Goal: Task Accomplishment & Management: Use online tool/utility

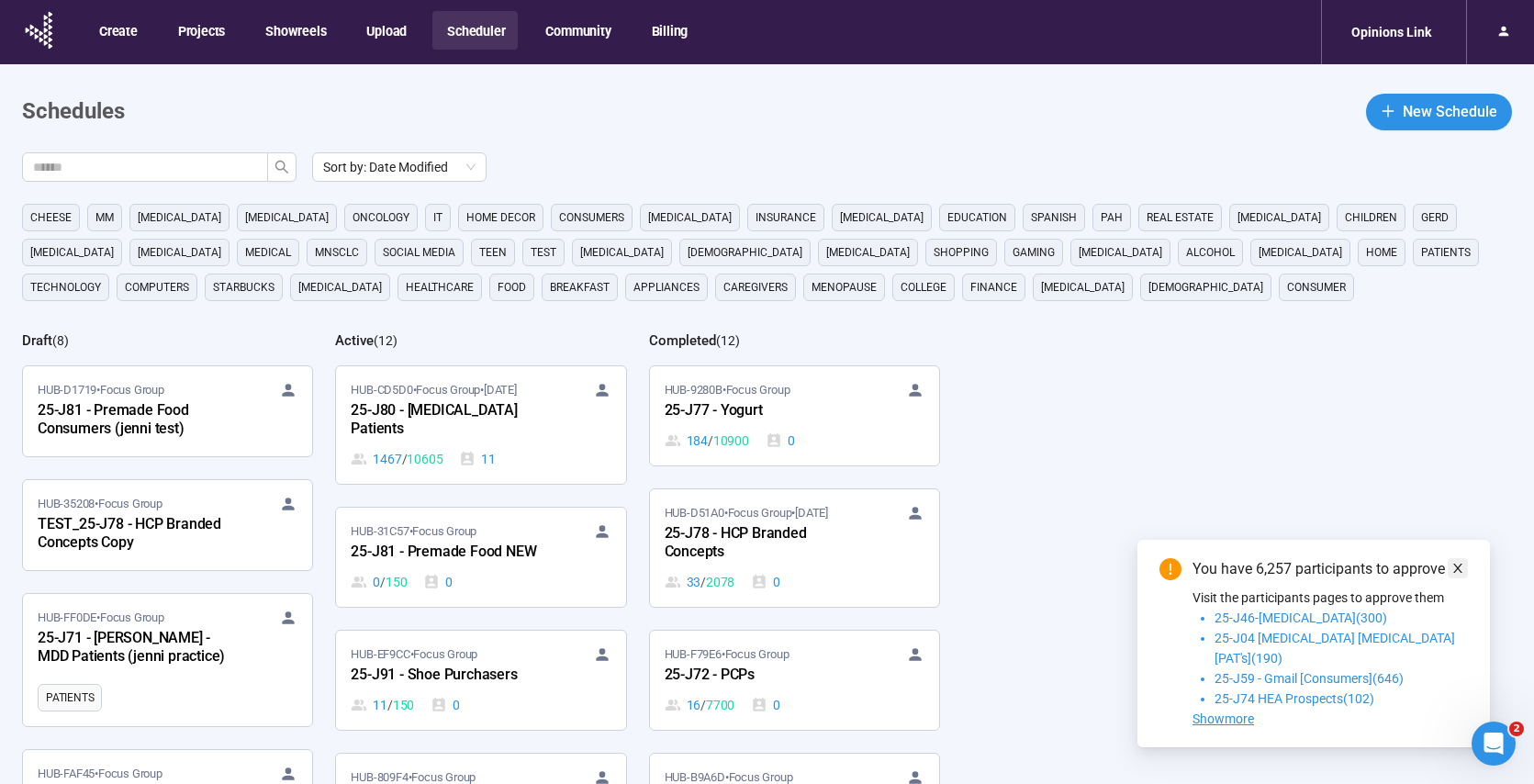
click at [1461, 575] on icon "close" at bounding box center [1459, 568] width 13 height 13
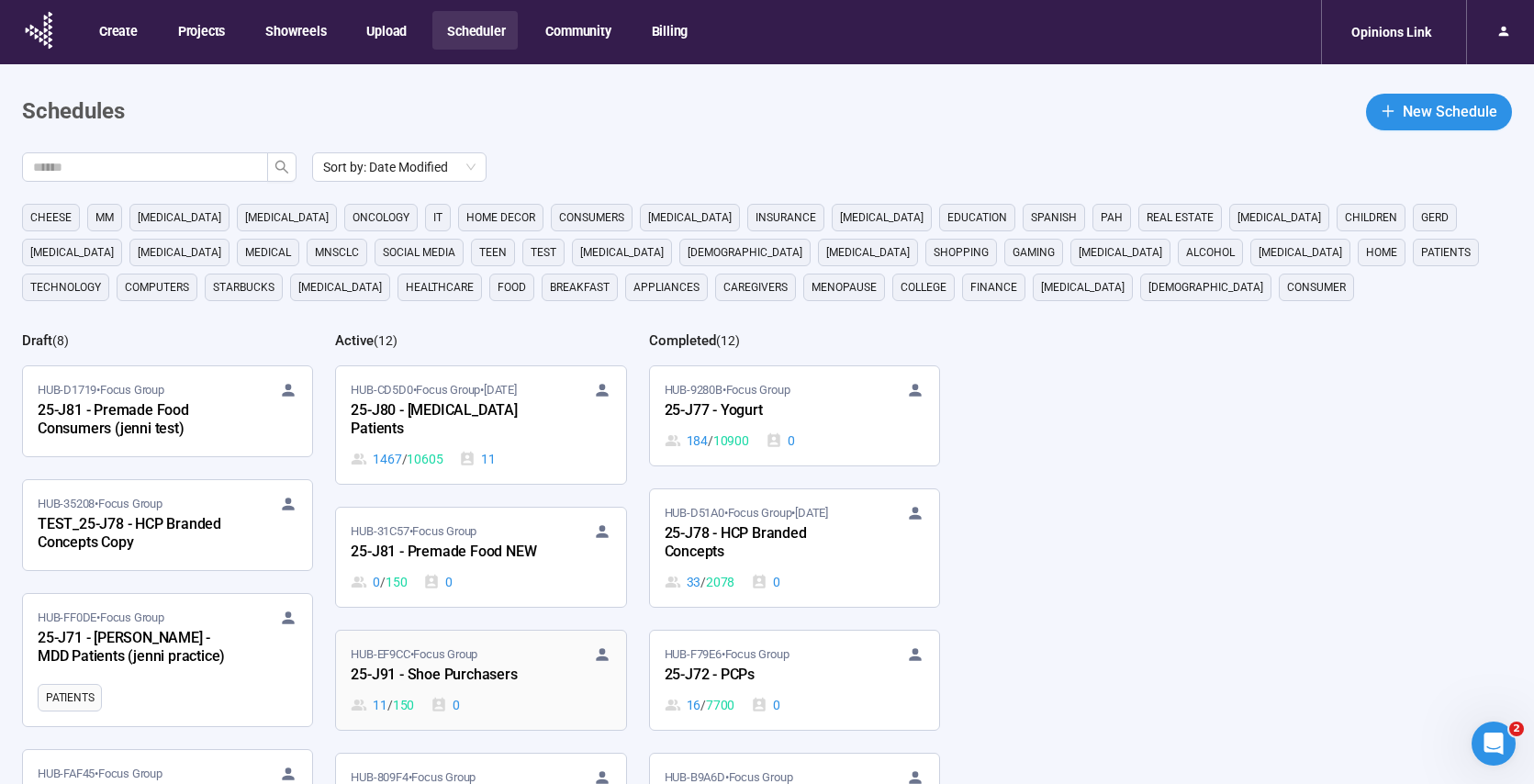
click at [569, 697] on div "11 / 150 0" at bounding box center [481, 704] width 260 height 20
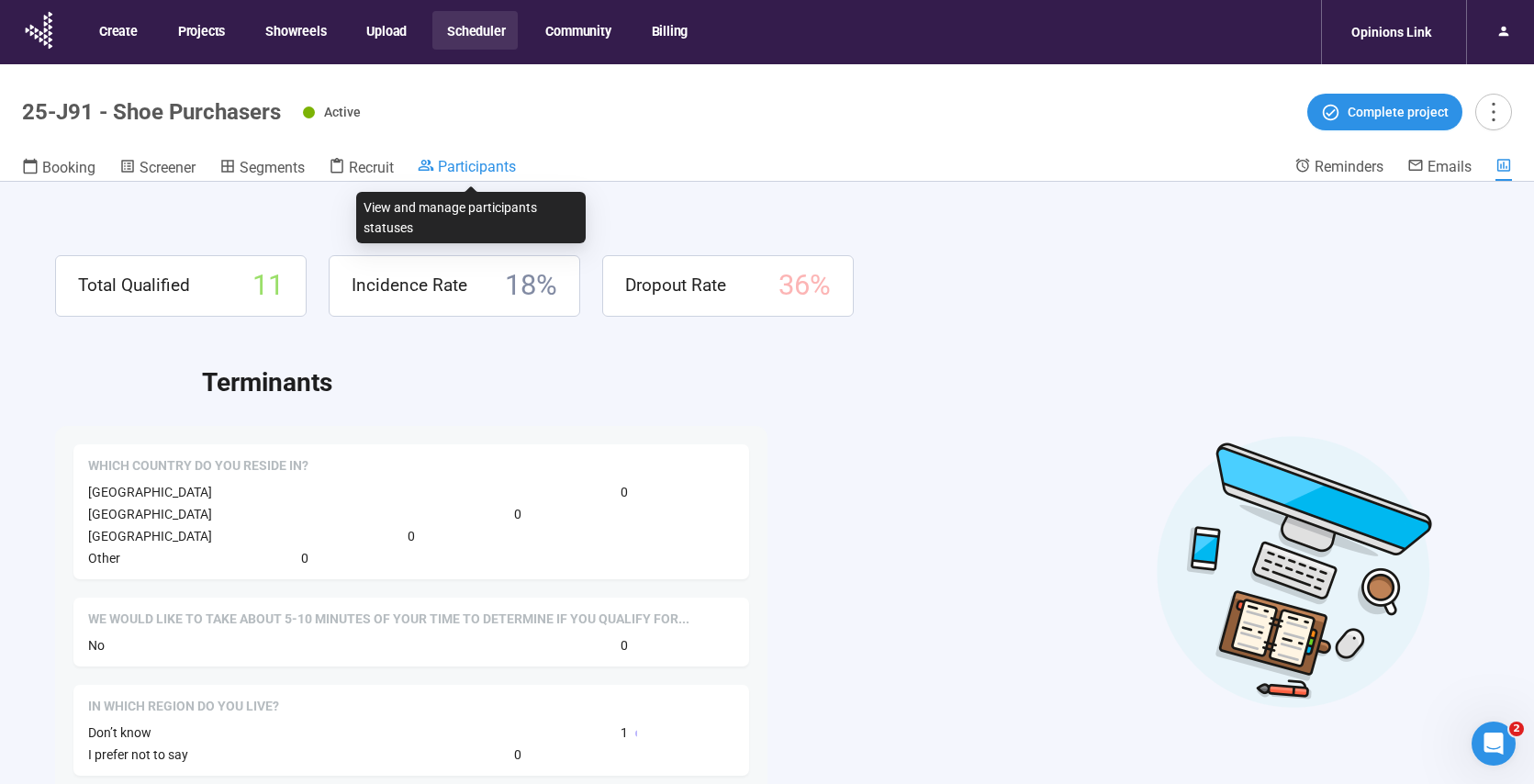
click at [480, 165] on span "Participants" at bounding box center [477, 167] width 78 height 18
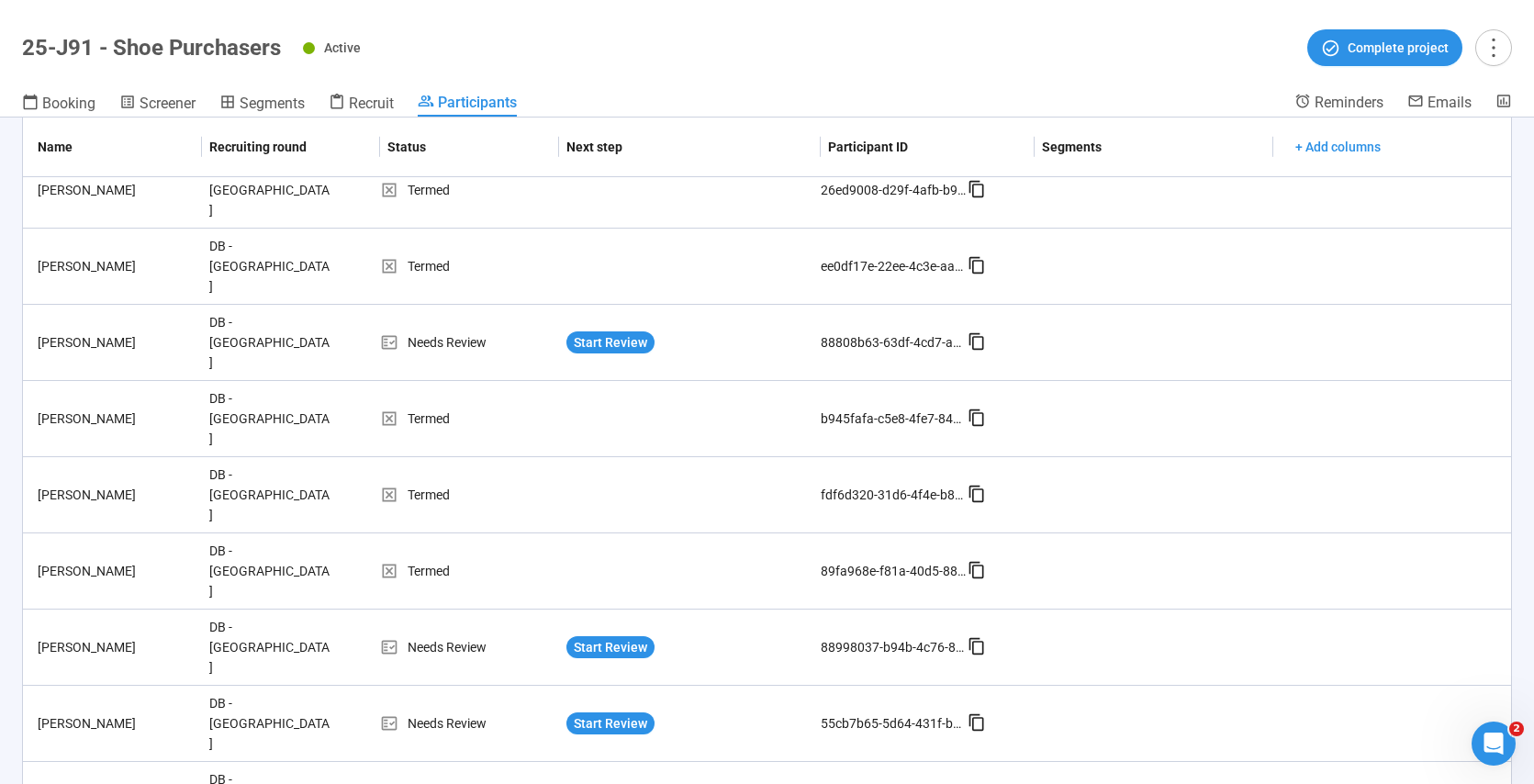
scroll to position [1196, 0]
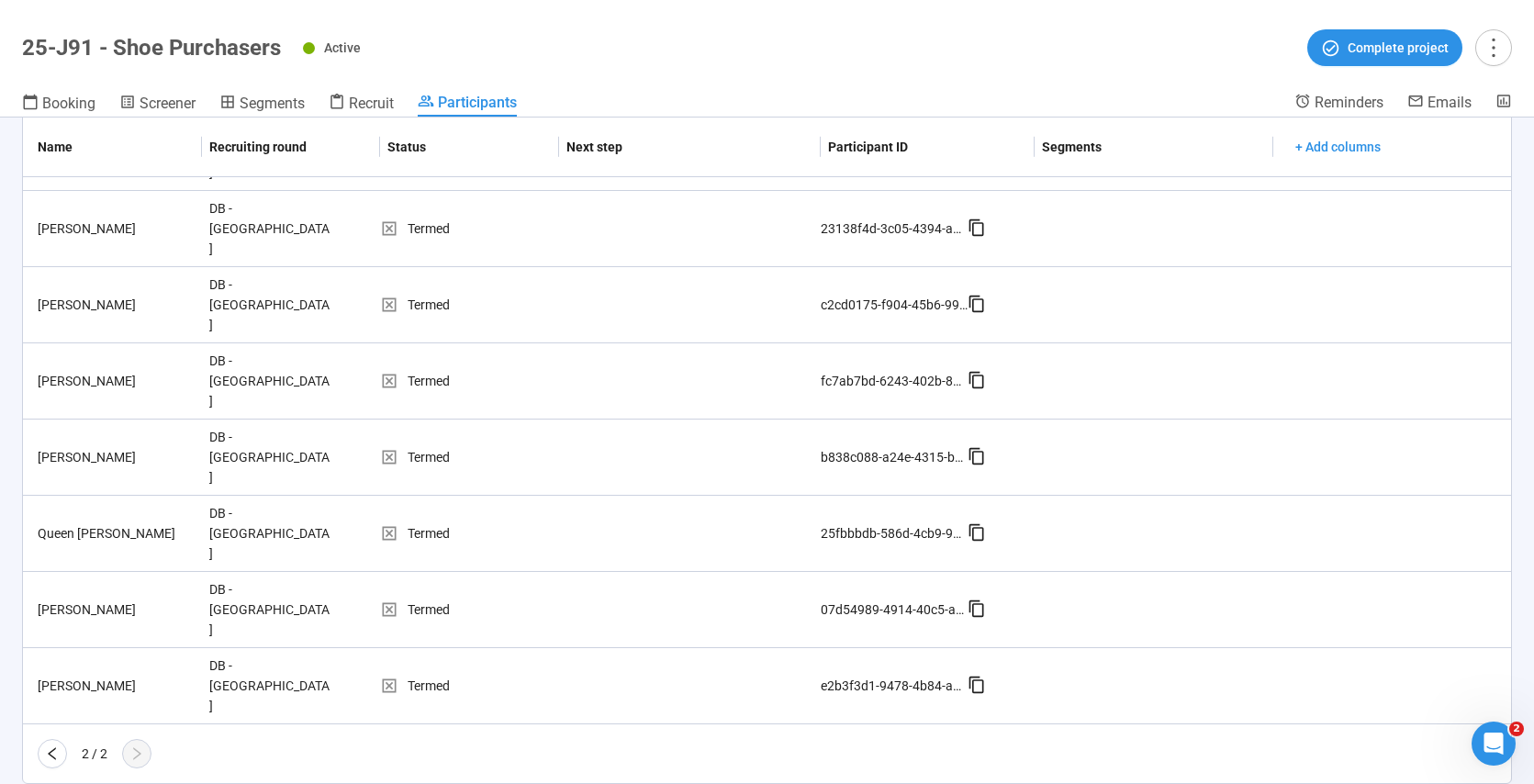
scroll to position [168, 0]
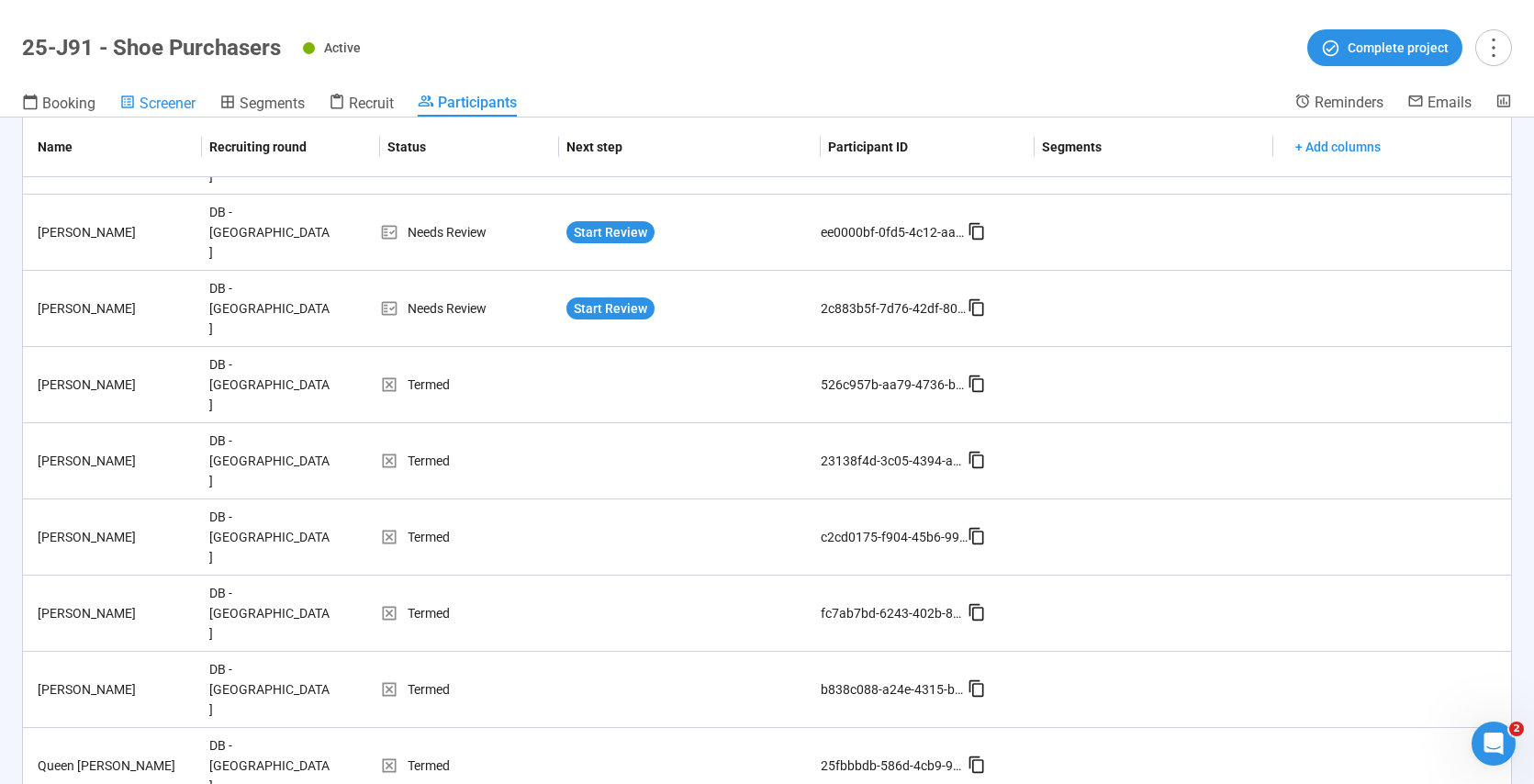
click at [165, 106] on span "Screener" at bounding box center [167, 103] width 56 height 18
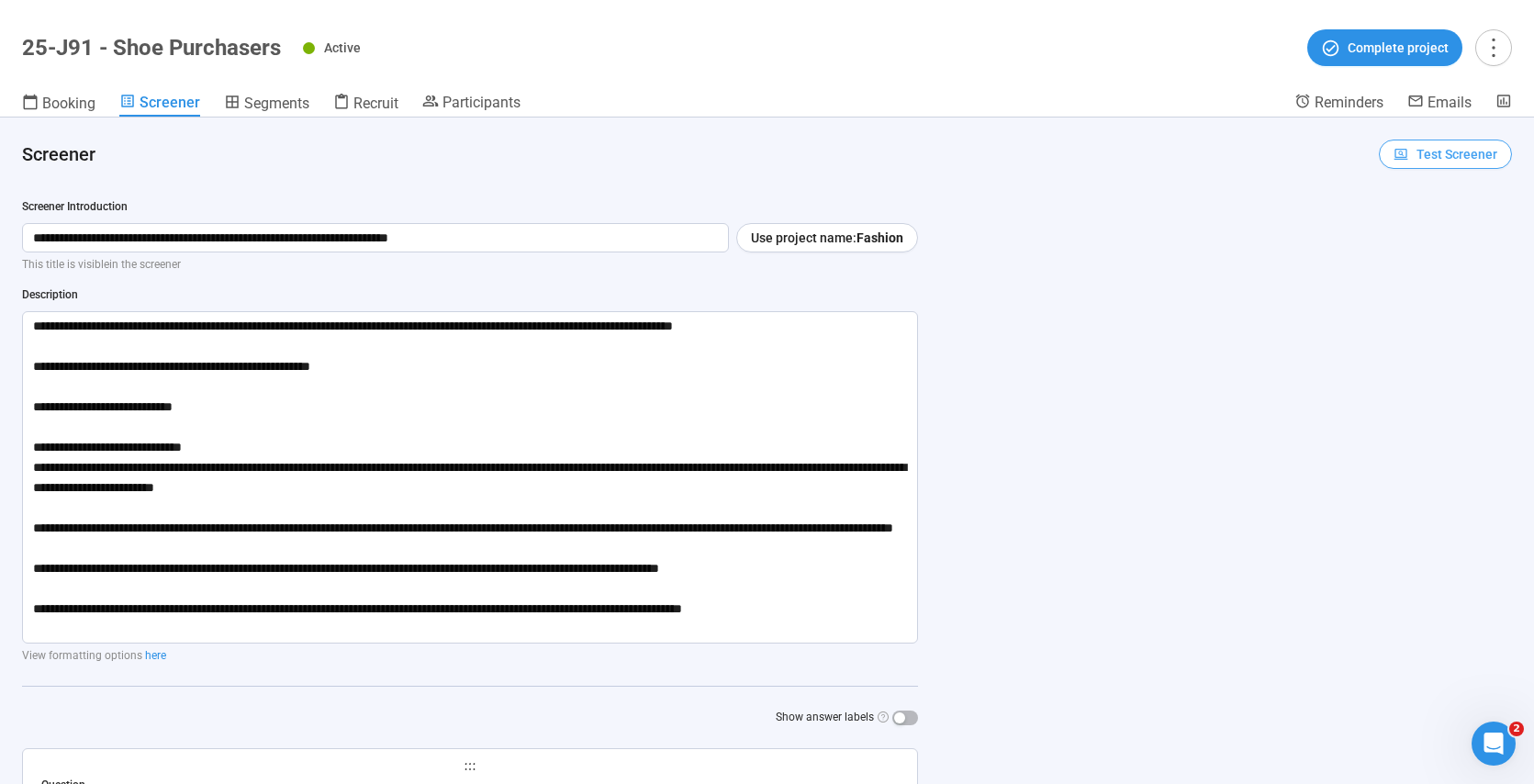
click at [1417, 154] on span "Test Screener" at bounding box center [1458, 154] width 81 height 20
click at [1421, 253] on link "Test screener" at bounding box center [1420, 250] width 75 height 15
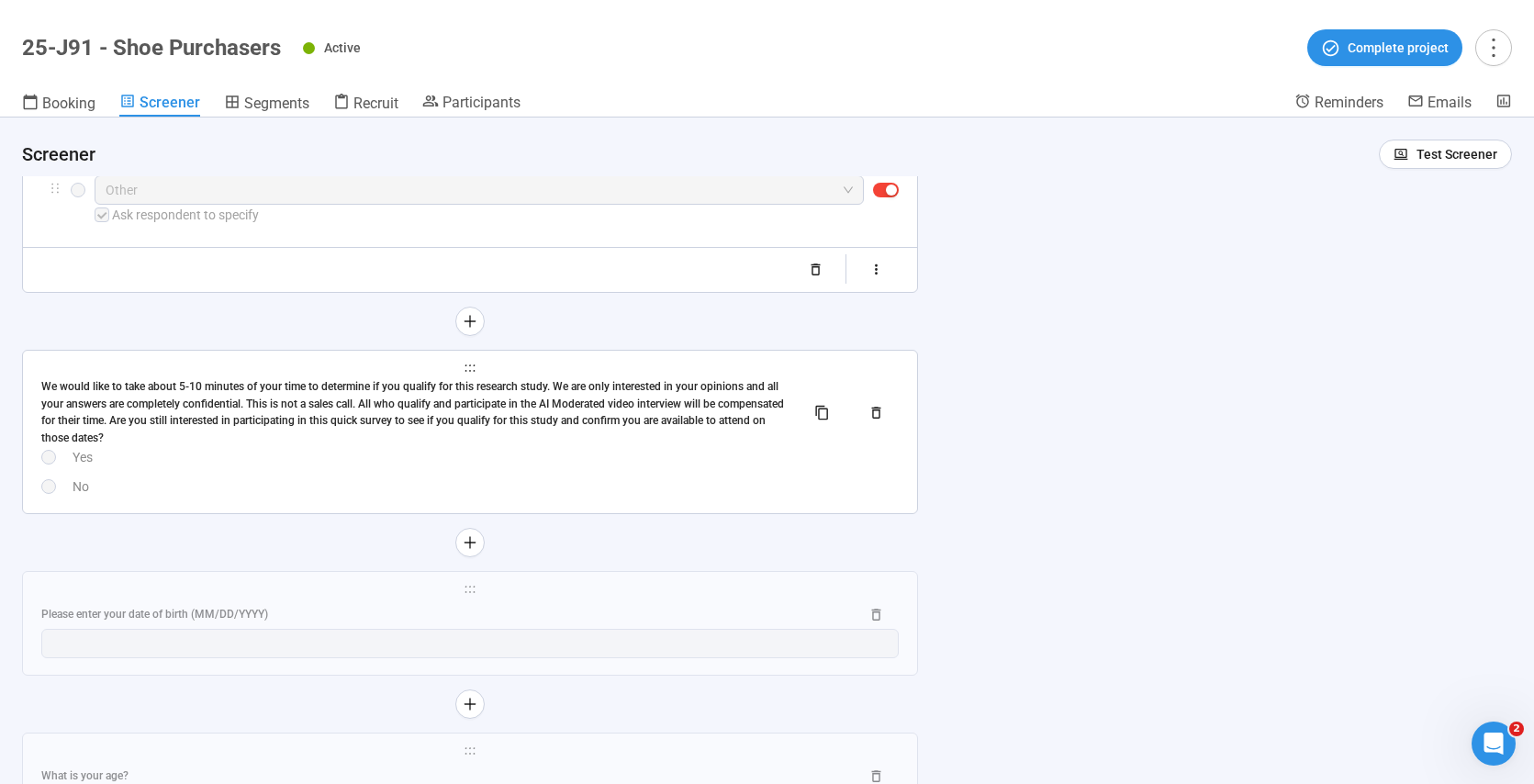
scroll to position [1034, 0]
